Goal: Task Accomplishment & Management: Manage account settings

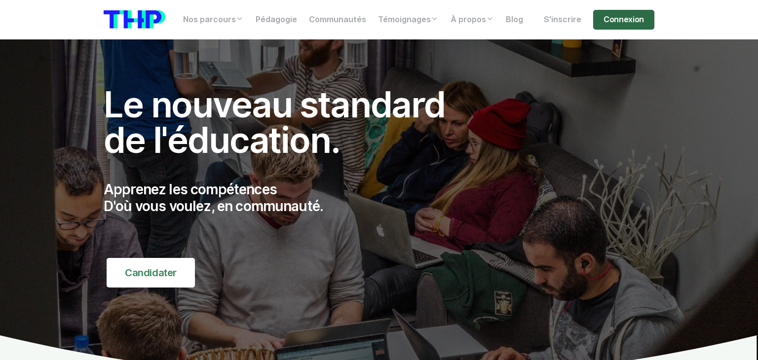
click at [621, 22] on link "Connexion" at bounding box center [623, 20] width 61 height 20
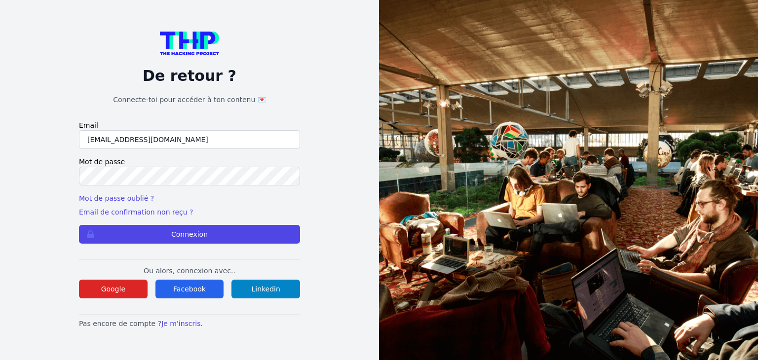
type input "godel.s@outlook.fr"
click at [79, 225] on button "Connexion" at bounding box center [189, 234] width 221 height 19
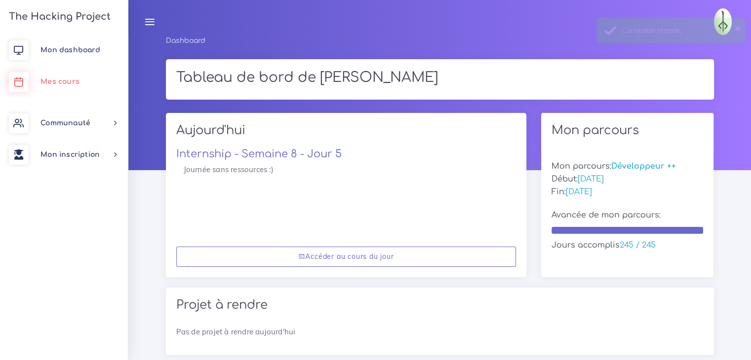
click at [61, 78] on span "Mes cours" at bounding box center [59, 81] width 39 height 7
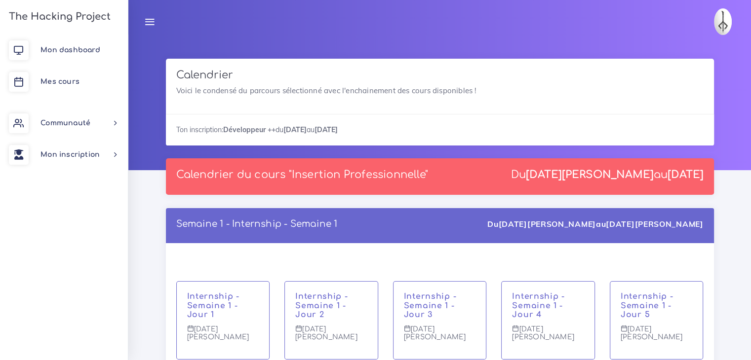
click at [498, 264] on div "Internship - Semaine 1 - Jour 1 [DATE][PERSON_NAME] Internship - Semaine 1 - Jo…" at bounding box center [440, 313] width 548 height 140
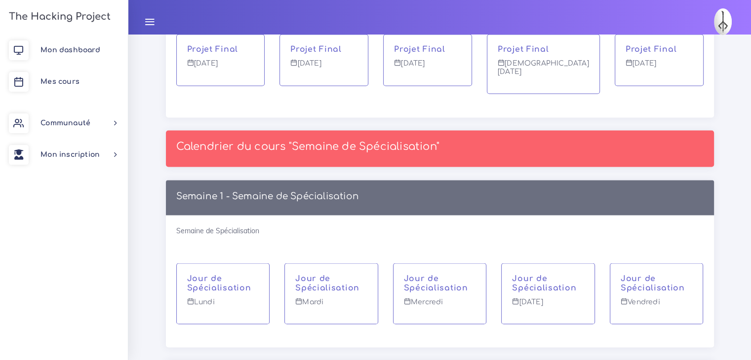
scroll to position [9196, 0]
